Goal: Transaction & Acquisition: Book appointment/travel/reservation

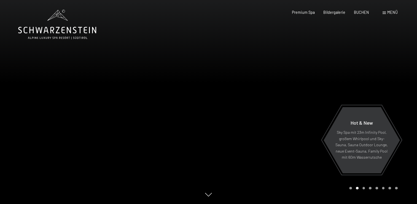
click at [311, 15] on div "Premium Spa" at bounding box center [303, 13] width 23 height 6
click at [334, 10] on span "Bildergalerie" at bounding box center [335, 11] width 22 height 5
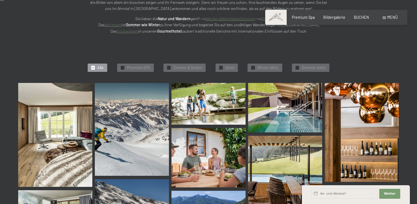
scroll to position [55, 0]
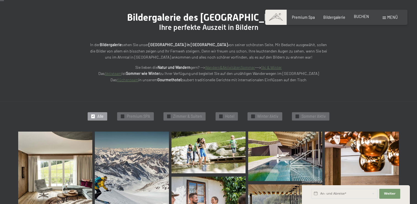
click at [358, 15] on span "BUCHEN" at bounding box center [361, 16] width 15 height 5
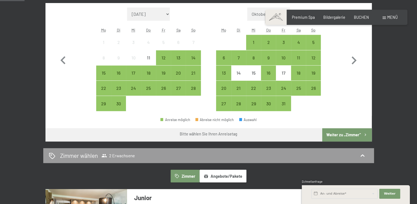
scroll to position [165, 0]
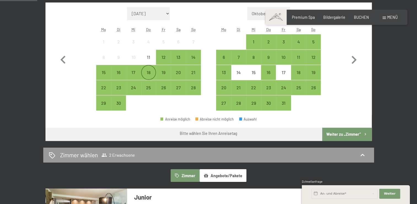
click at [151, 73] on div "18" at bounding box center [149, 77] width 14 height 14
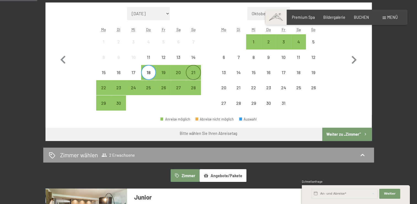
click at [197, 73] on div "21" at bounding box center [193, 77] width 14 height 14
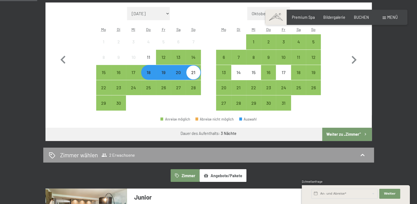
click at [350, 132] on button "Weiter zu „Zimmer“" at bounding box center [346, 133] width 49 height 13
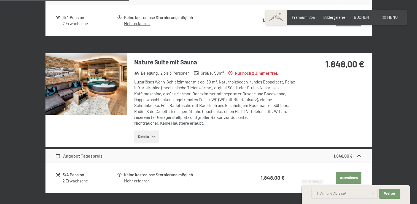
scroll to position [585, 0]
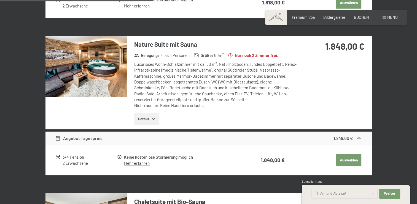
click at [354, 161] on button "Auswählen" at bounding box center [348, 160] width 25 height 12
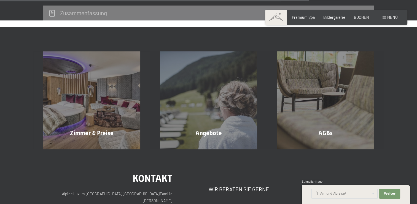
scroll to position [474, 0]
